Goal: Task Accomplishment & Management: Manage account settings

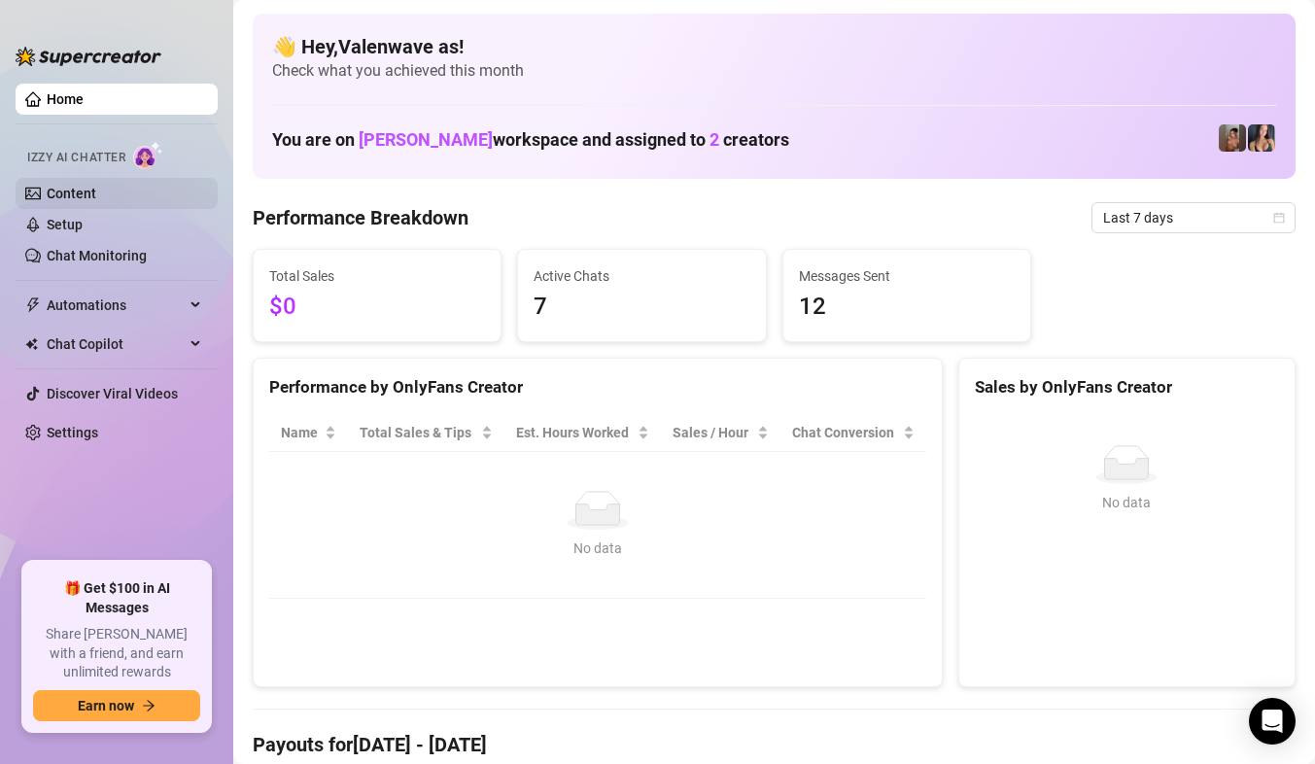
click at [96, 192] on link "Content" at bounding box center [72, 194] width 50 height 16
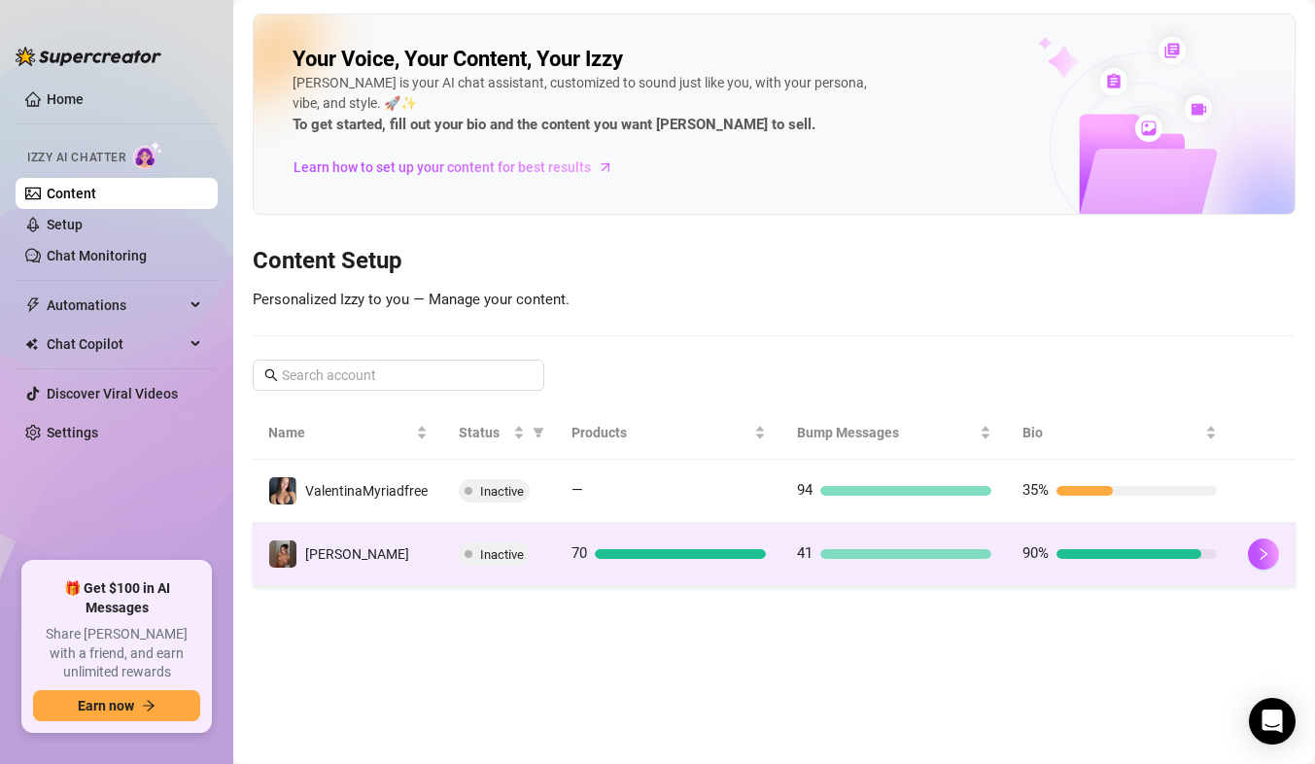
click at [434, 541] on td "[PERSON_NAME]" at bounding box center [348, 554] width 190 height 63
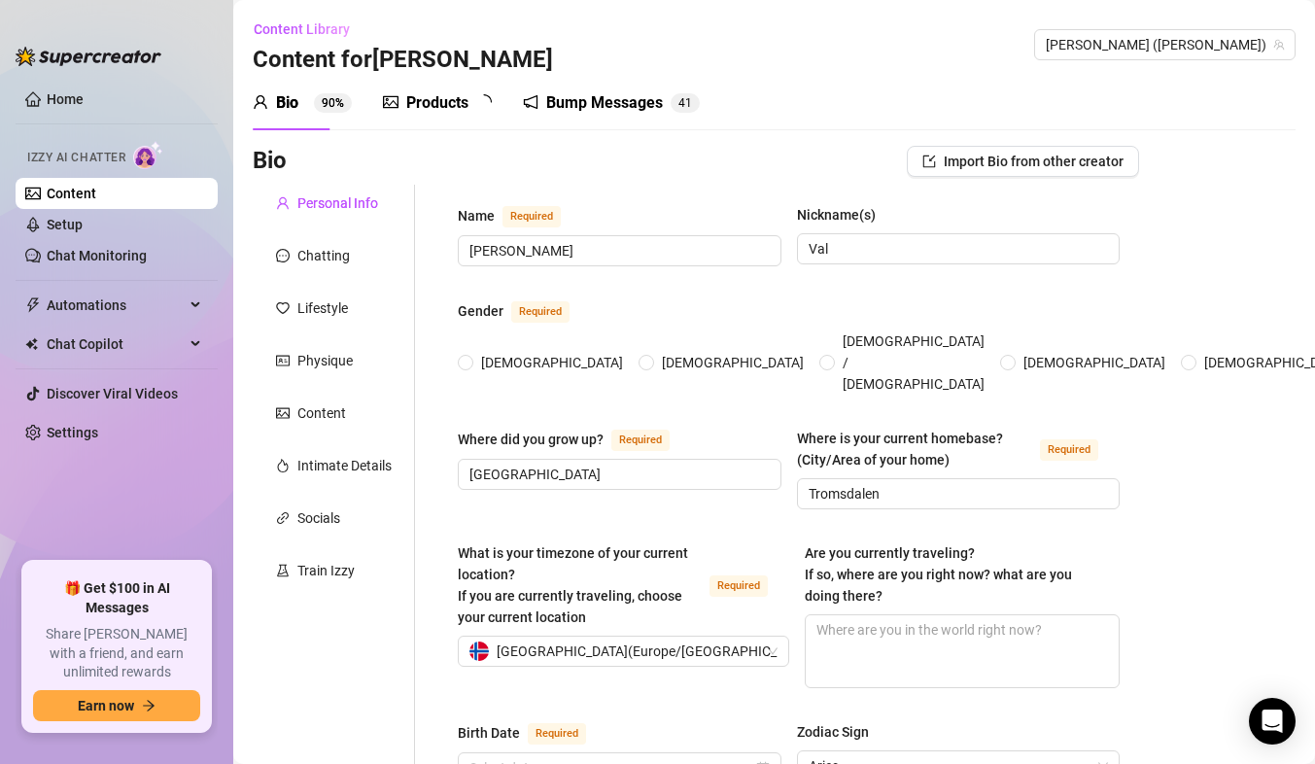
radio input "true"
type input "[DATE]"
click at [113, 258] on link "Chat Monitoring" at bounding box center [97, 256] width 100 height 16
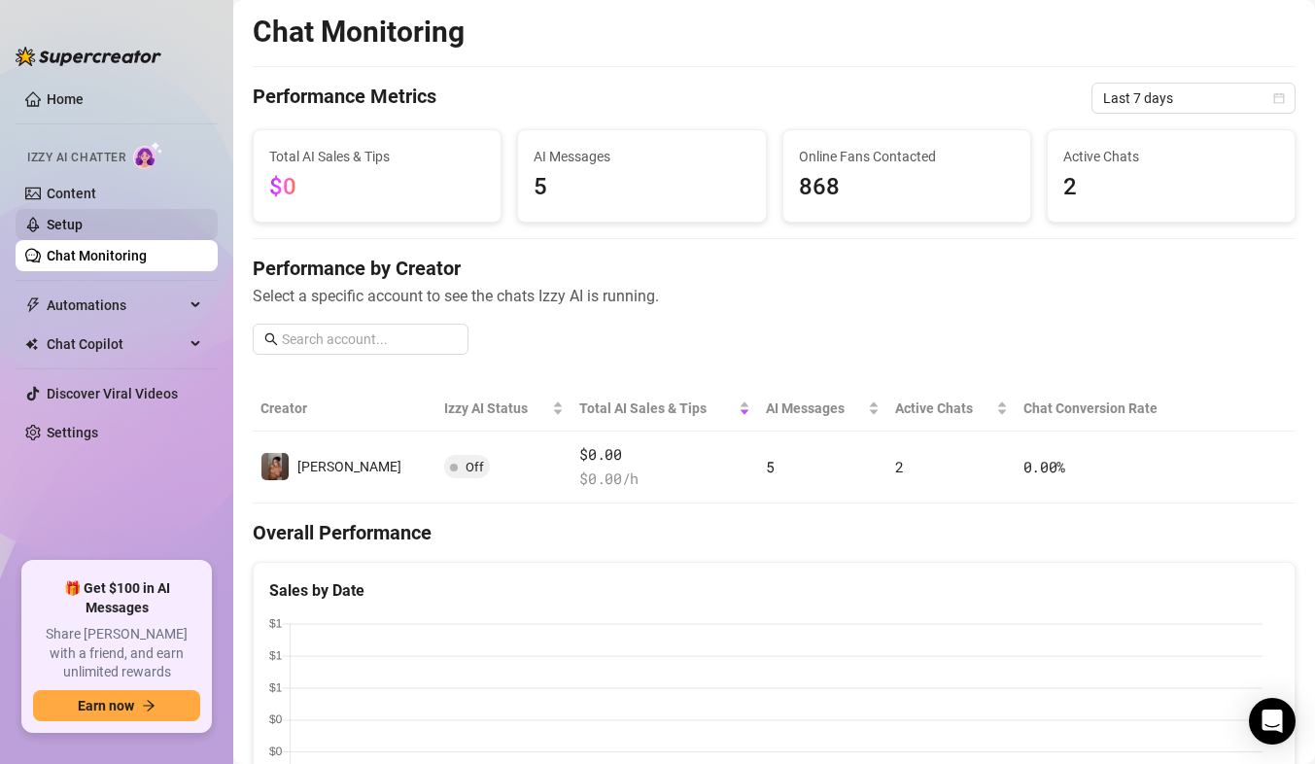
click at [83, 223] on link "Setup" at bounding box center [65, 225] width 36 height 16
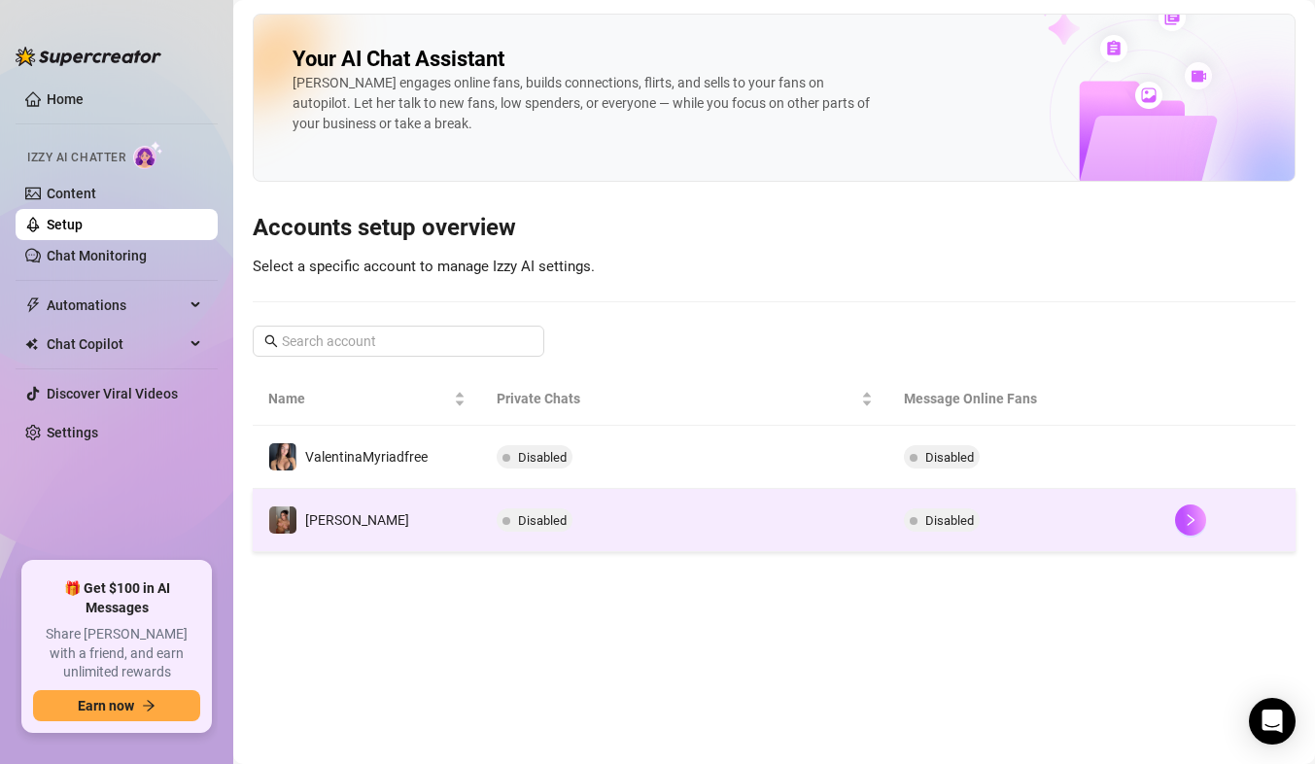
click at [422, 510] on td "[PERSON_NAME]" at bounding box center [367, 520] width 228 height 63
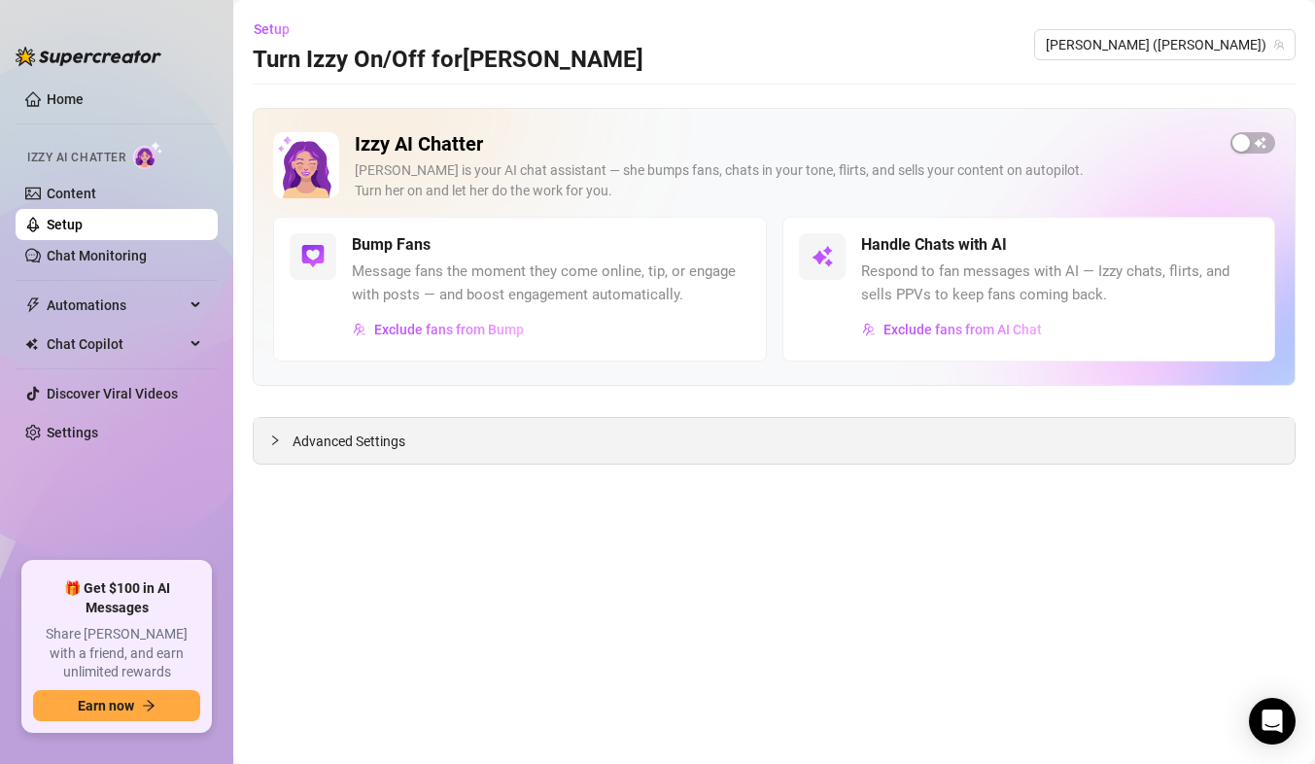
click at [302, 439] on span "Advanced Settings" at bounding box center [349, 441] width 113 height 21
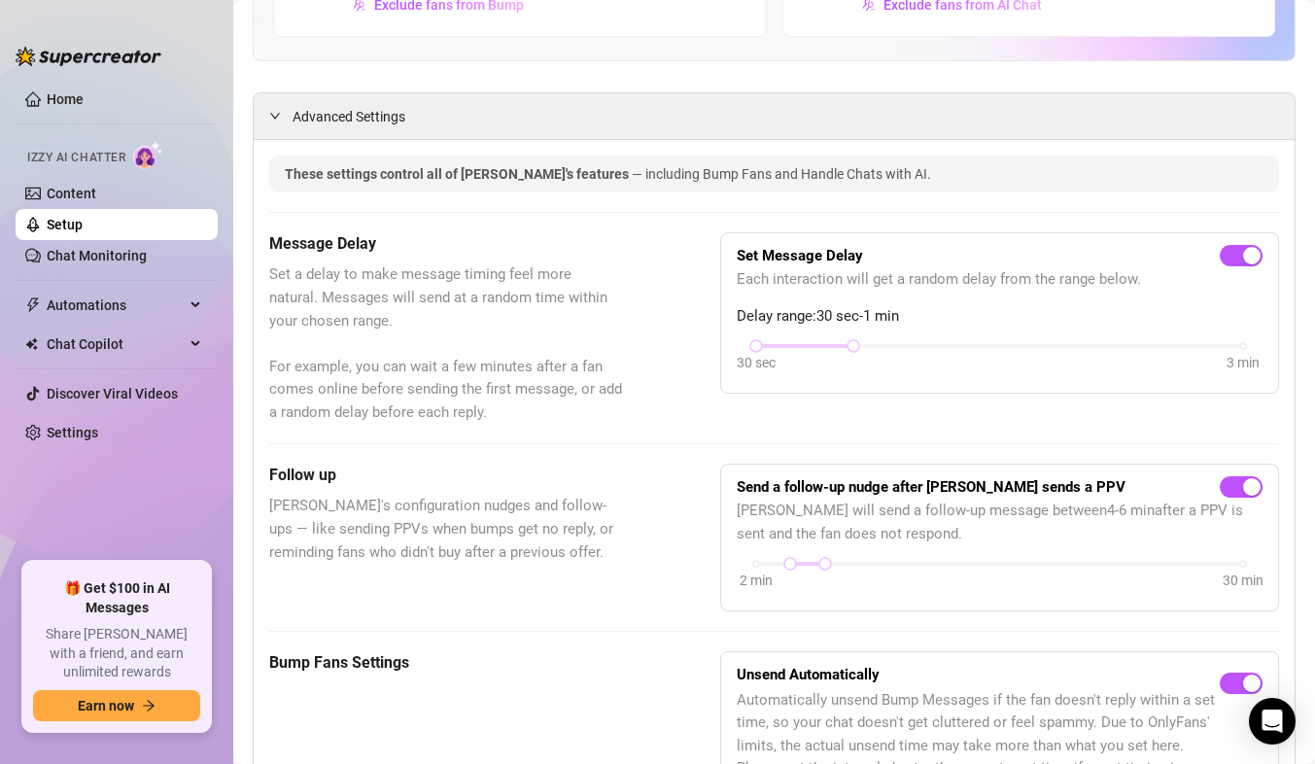
scroll to position [326, 0]
drag, startPoint x: 844, startPoint y: 343, endPoint x: 789, endPoint y: 354, distance: 55.5
click at [789, 354] on div "30 sec 3 min" at bounding box center [1000, 357] width 526 height 37
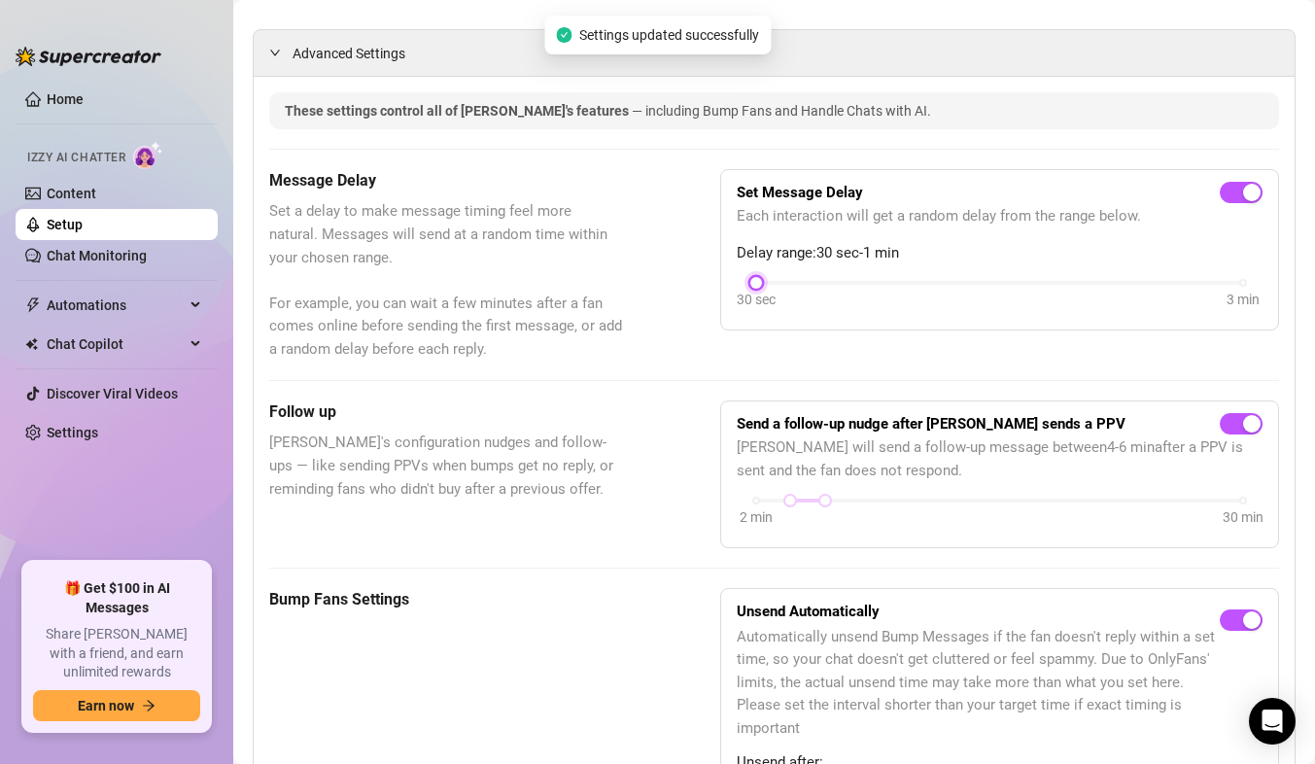
scroll to position [391, 0]
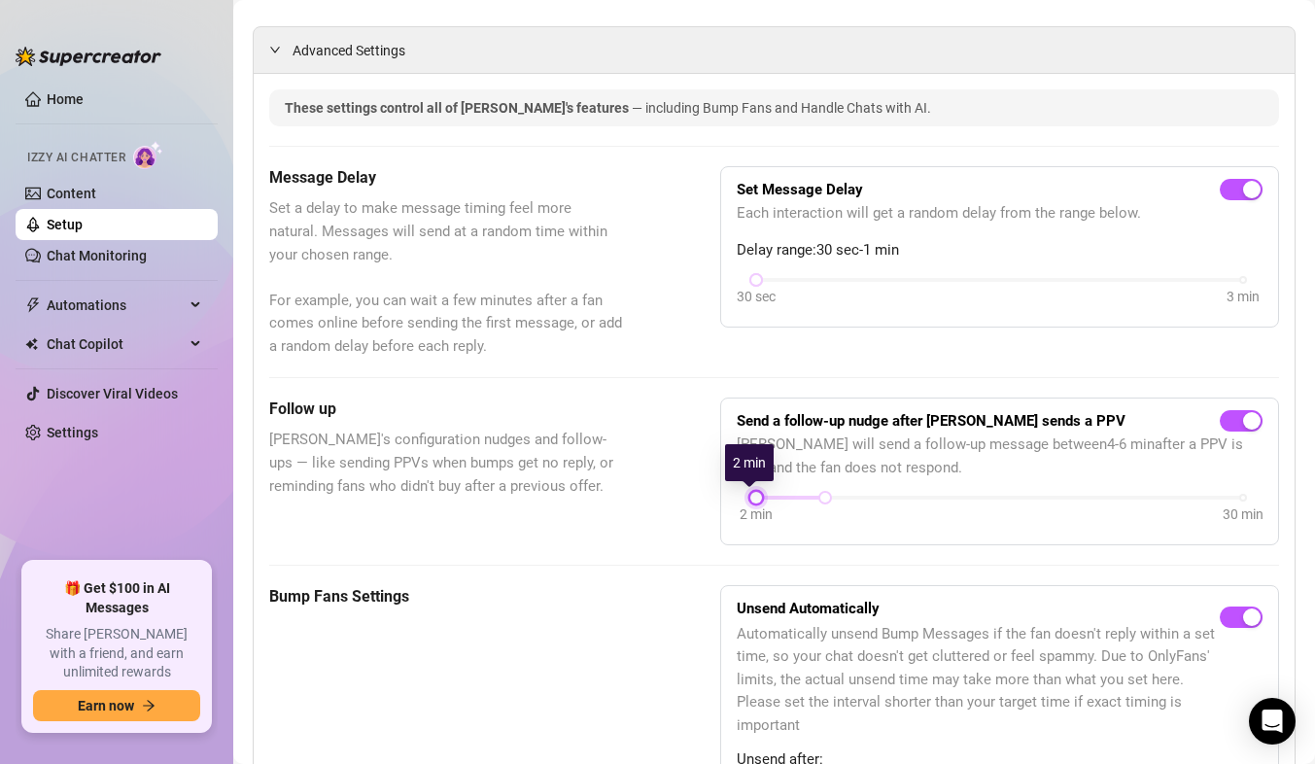
drag, startPoint x: 784, startPoint y: 500, endPoint x: 730, endPoint y: 505, distance: 54.7
click at [730, 505] on div "Send a follow-up nudge after [PERSON_NAME] sends a PPV [PERSON_NAME] will send …" at bounding box center [999, 470] width 559 height 147
drag, startPoint x: 822, startPoint y: 496, endPoint x: 752, endPoint y: 499, distance: 70.0
click at [752, 499] on div at bounding box center [756, 498] width 10 height 10
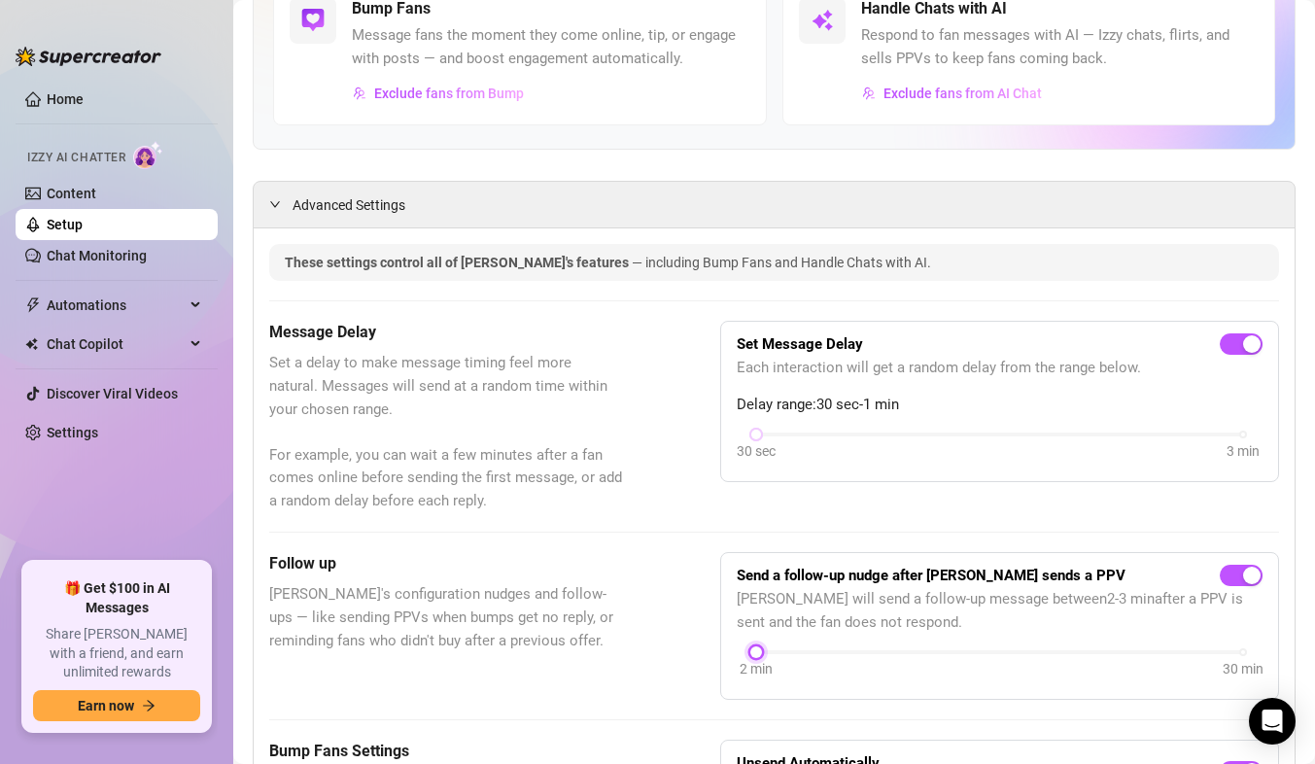
scroll to position [0, 0]
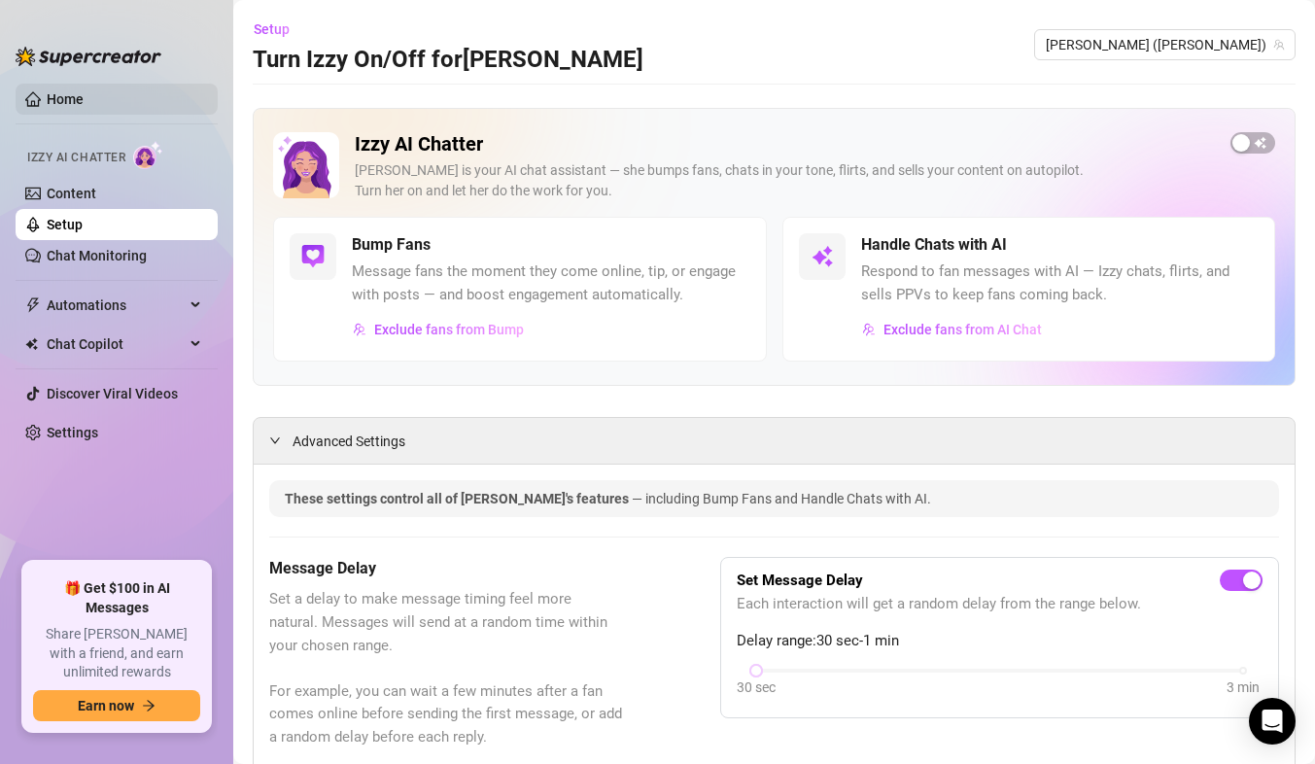
click at [47, 97] on link "Home" at bounding box center [65, 99] width 37 height 16
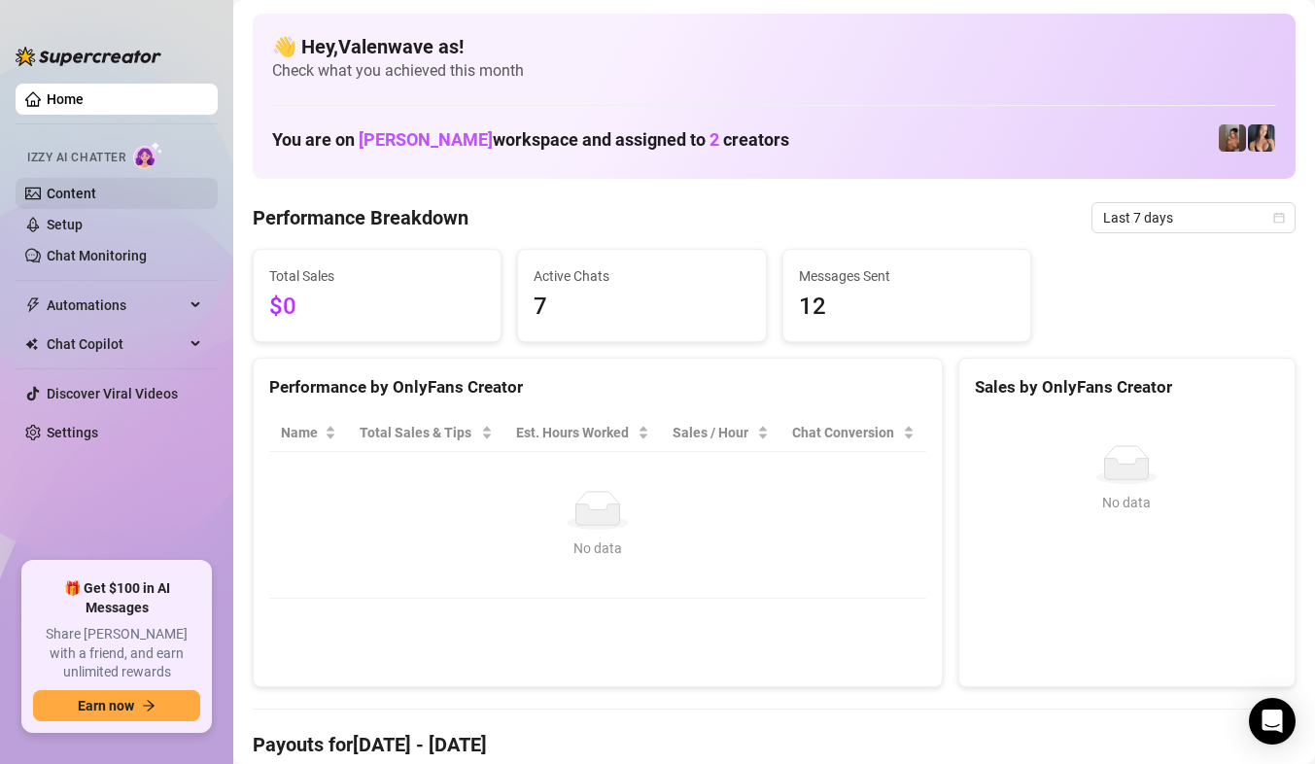
click at [84, 193] on link "Content" at bounding box center [72, 194] width 50 height 16
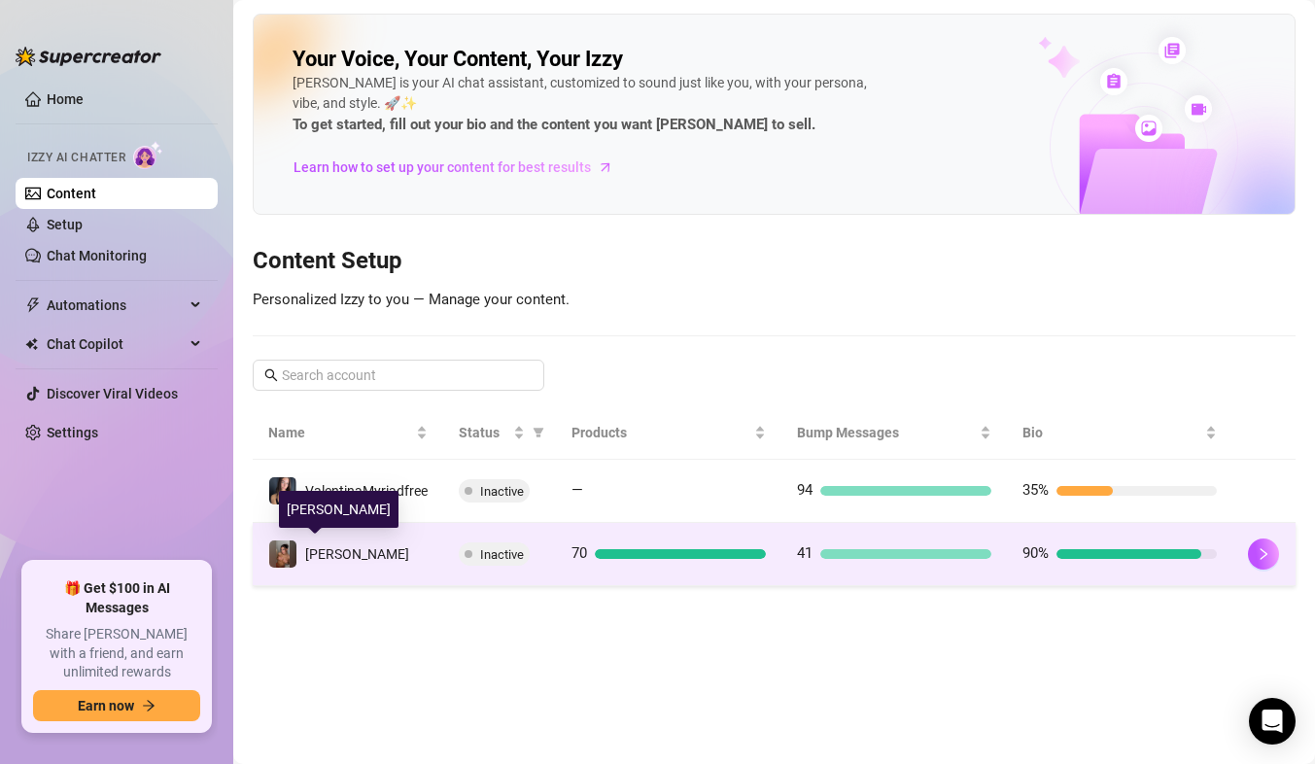
click at [362, 543] on td "[PERSON_NAME]" at bounding box center [348, 554] width 190 height 63
